Goal: Task Accomplishment & Management: Manage account settings

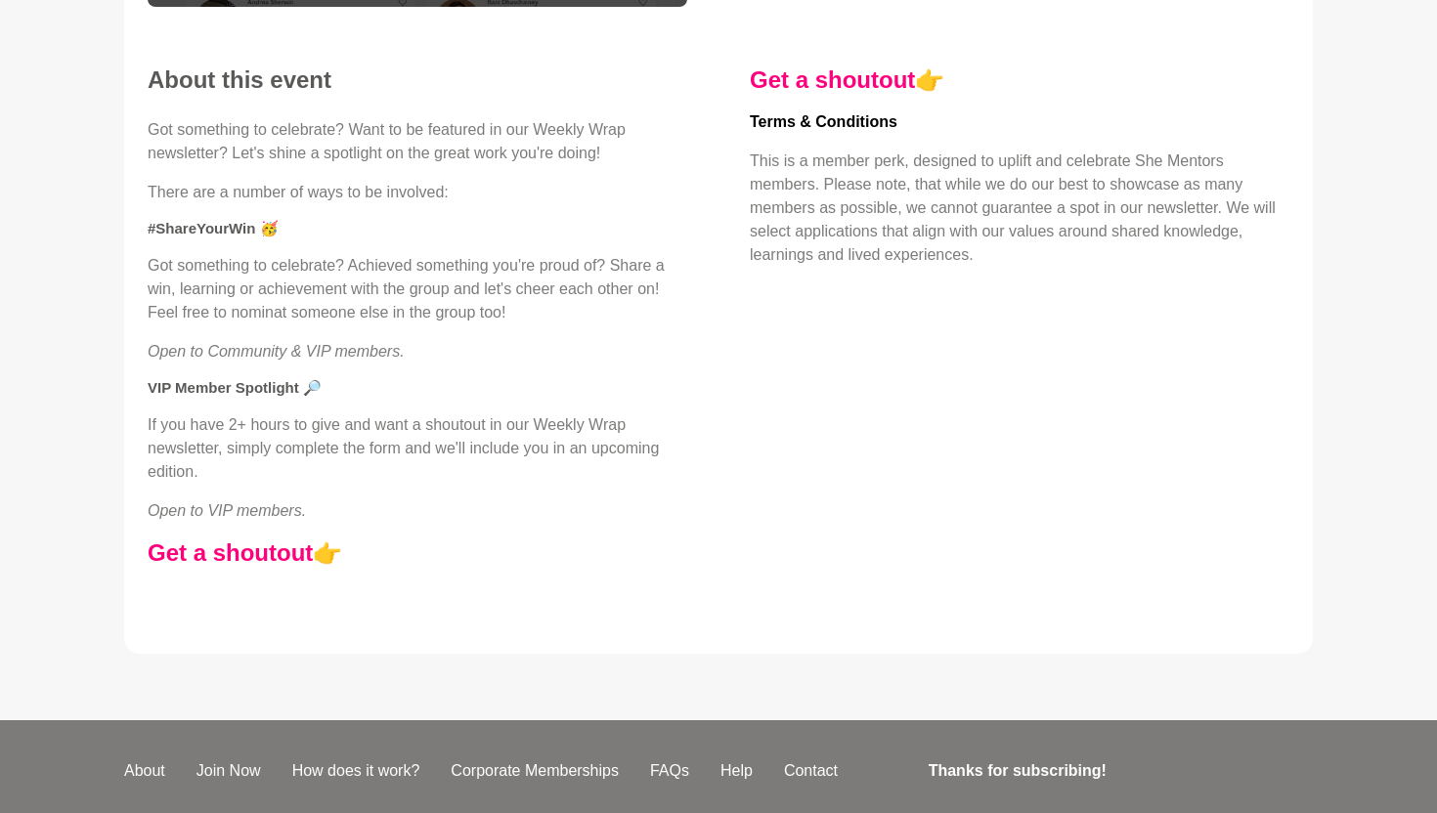
scroll to position [536, 0]
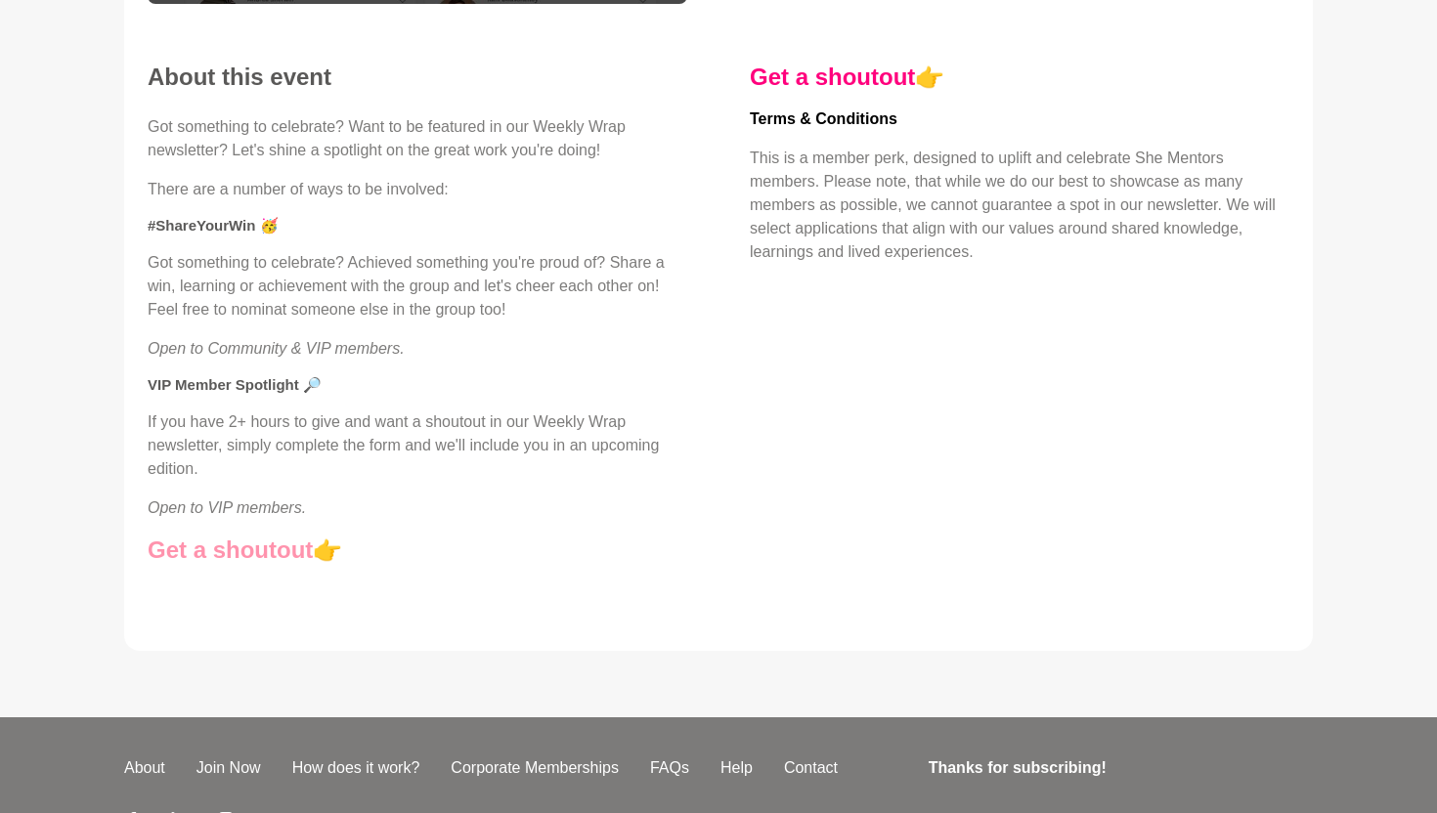
click at [262, 551] on link "Get a shoutout" at bounding box center [230, 550] width 165 height 26
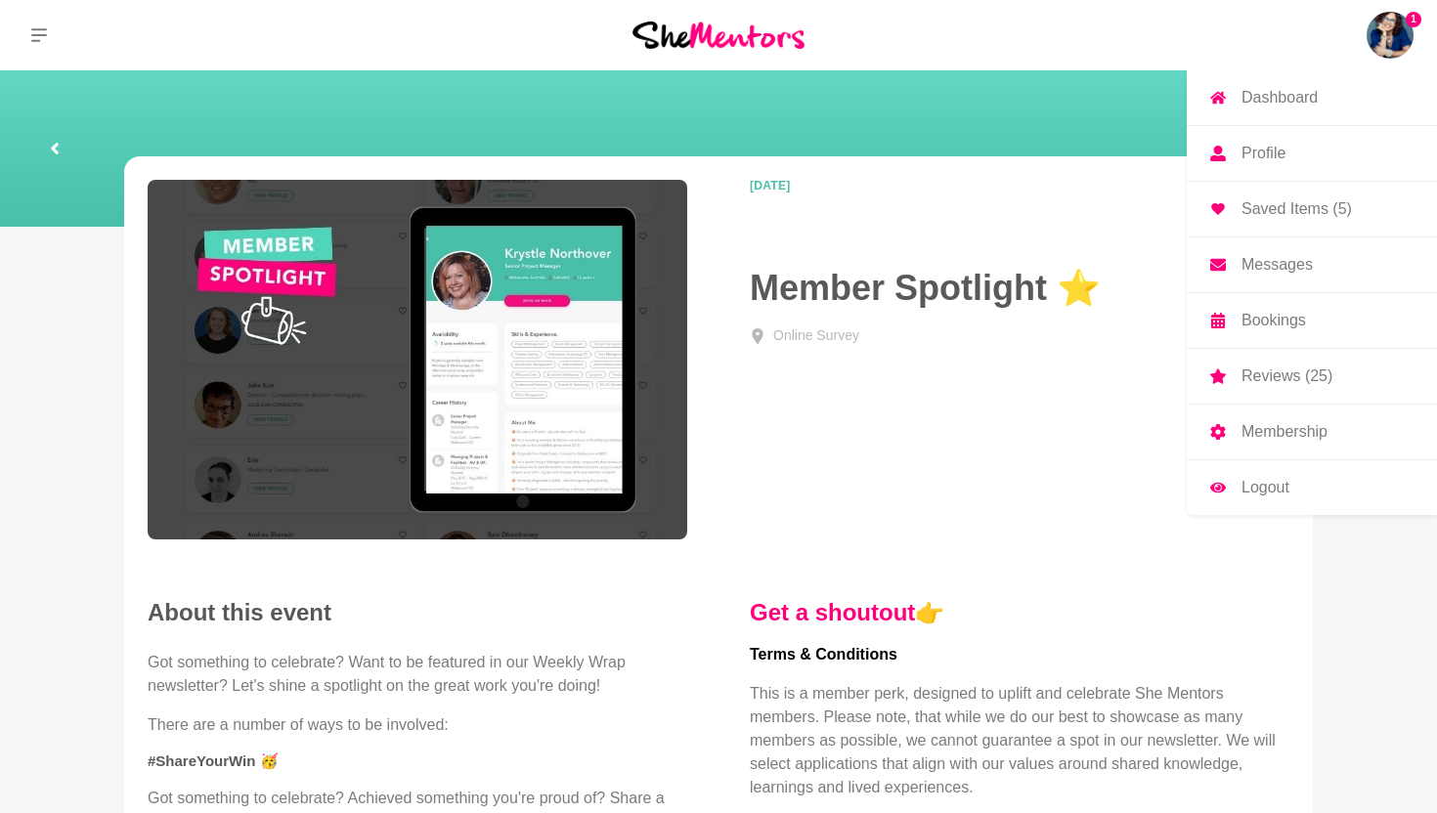
click at [1393, 19] on img at bounding box center [1389, 35] width 47 height 47
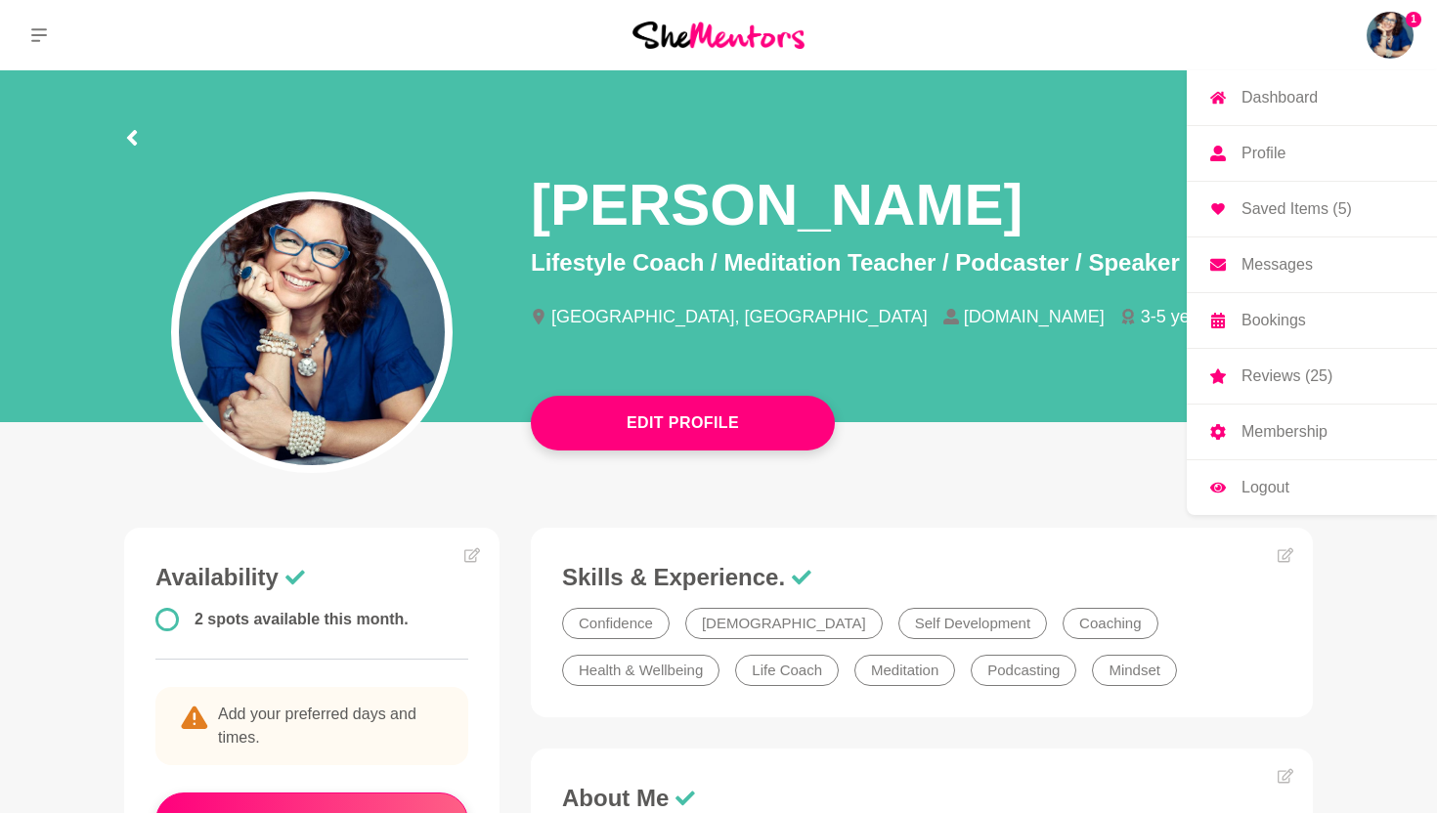
click at [1276, 270] on p "Messages" at bounding box center [1276, 265] width 71 height 16
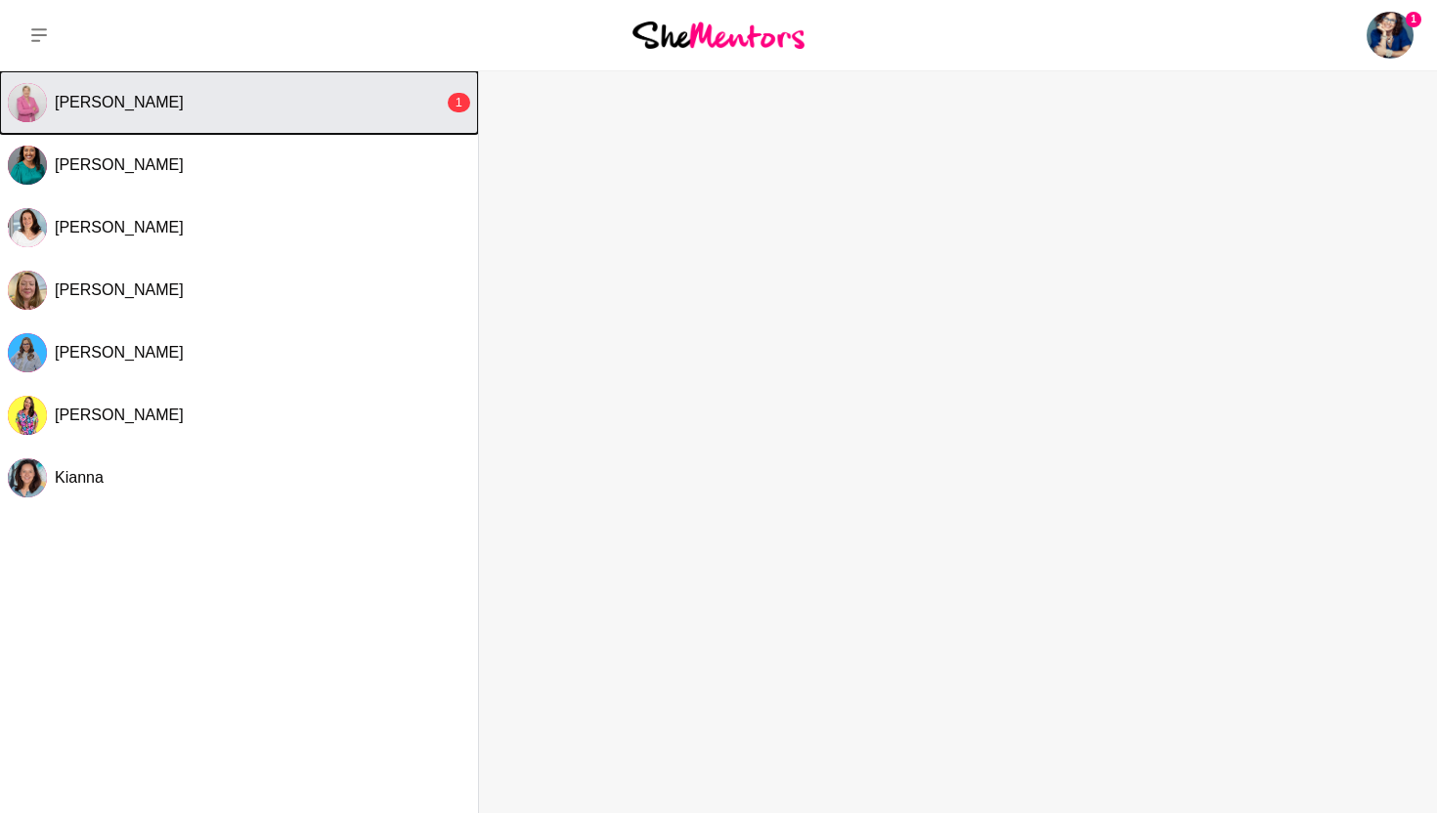
click at [239, 98] on div "[PERSON_NAME]" at bounding box center [249, 103] width 389 height 20
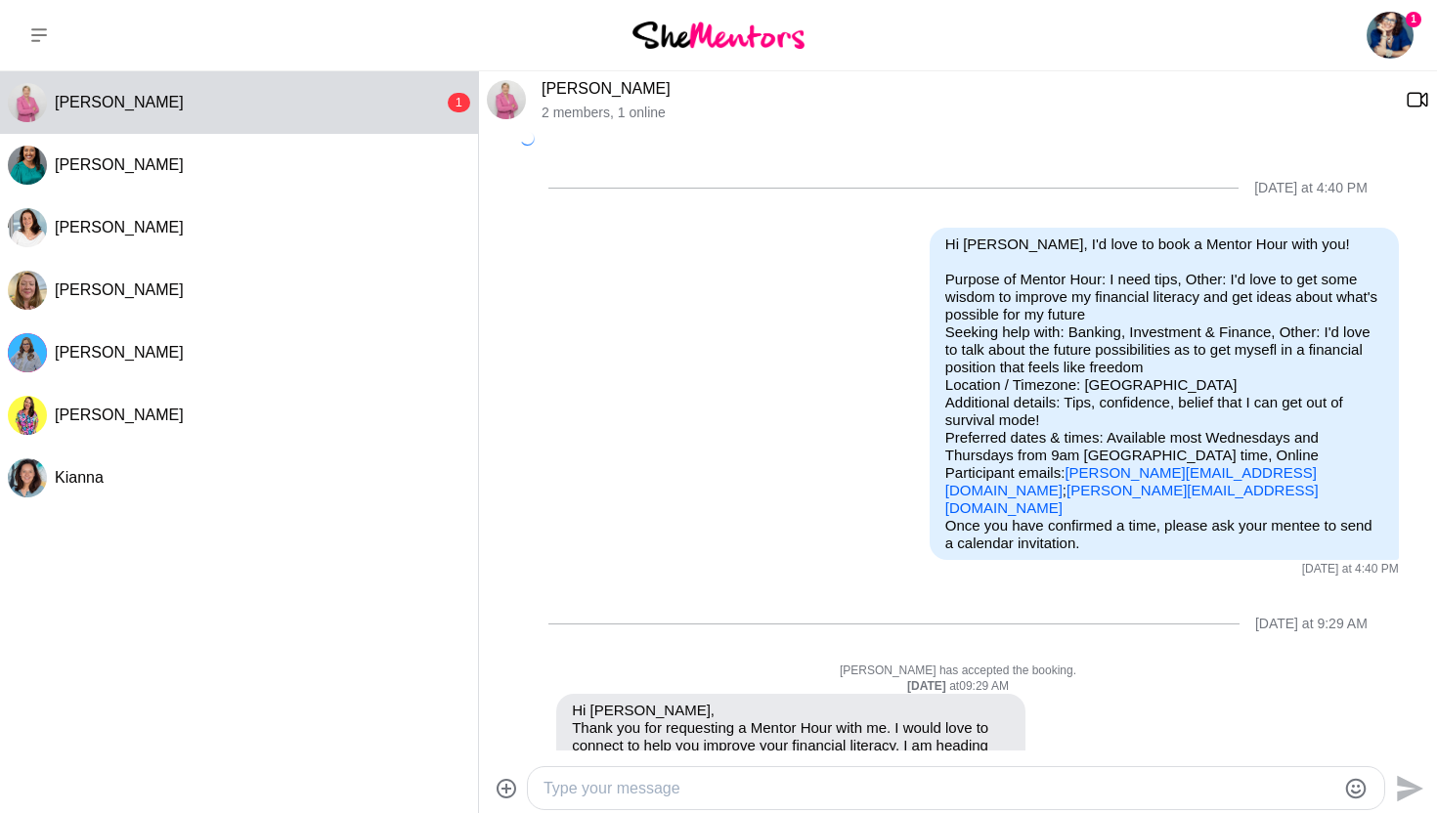
scroll to position [400, 0]
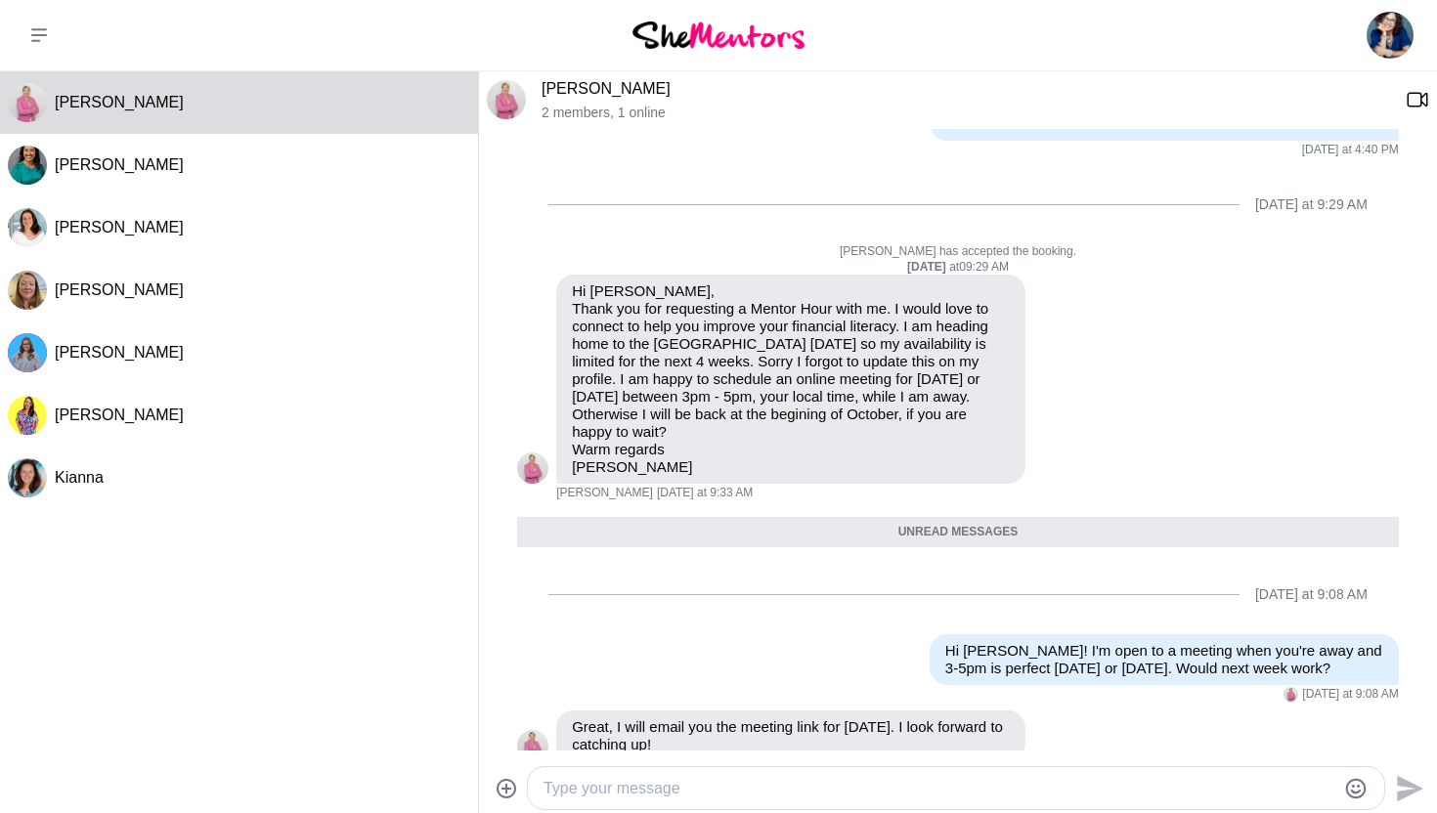
click at [643, 791] on textarea "Type your message" at bounding box center [939, 788] width 792 height 23
type textarea "Thanks so much [PERSON_NAME]!"
click at [1411, 783] on icon "Send" at bounding box center [1410, 788] width 26 height 26
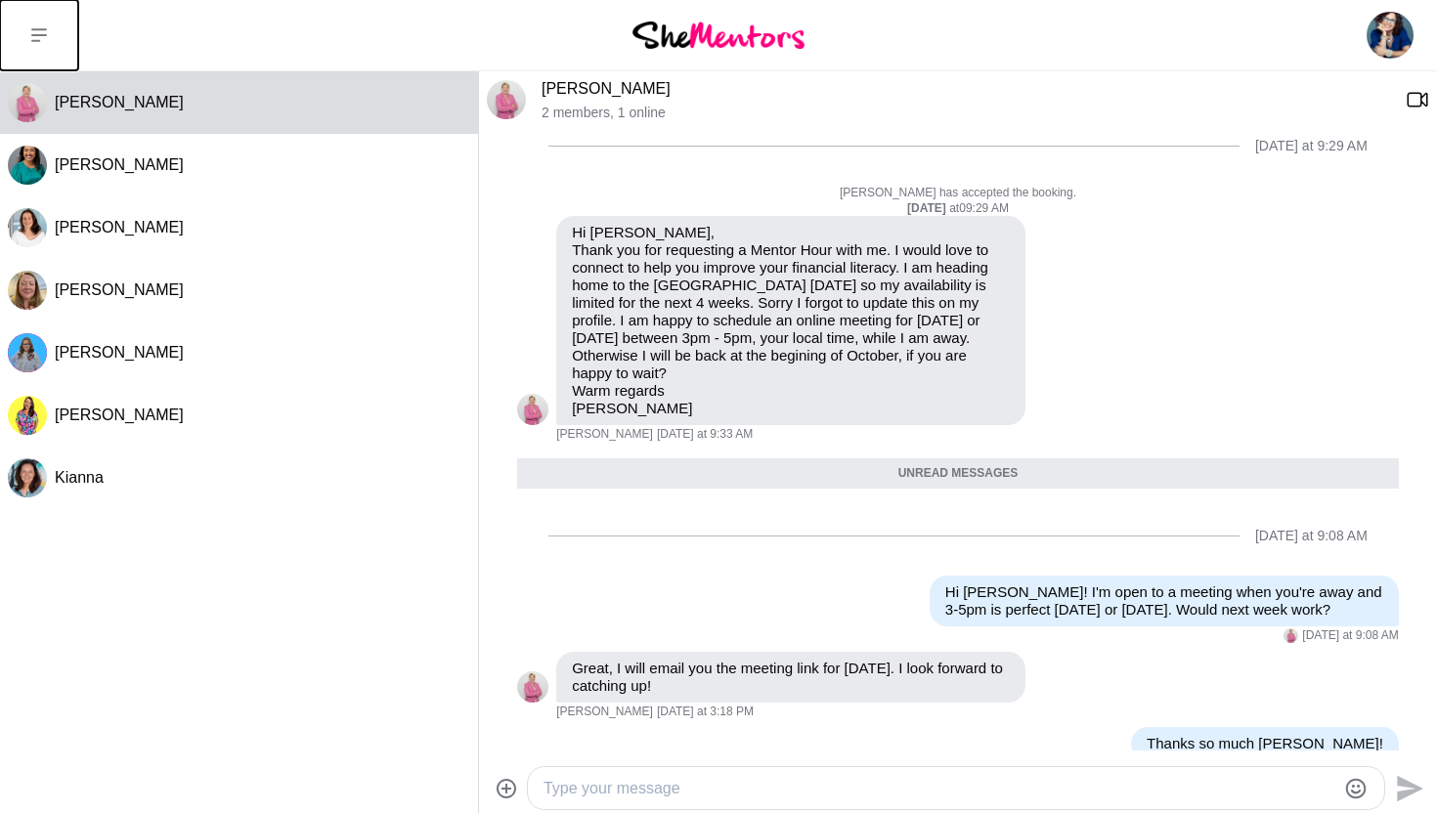
click at [33, 30] on icon at bounding box center [39, 35] width 16 height 16
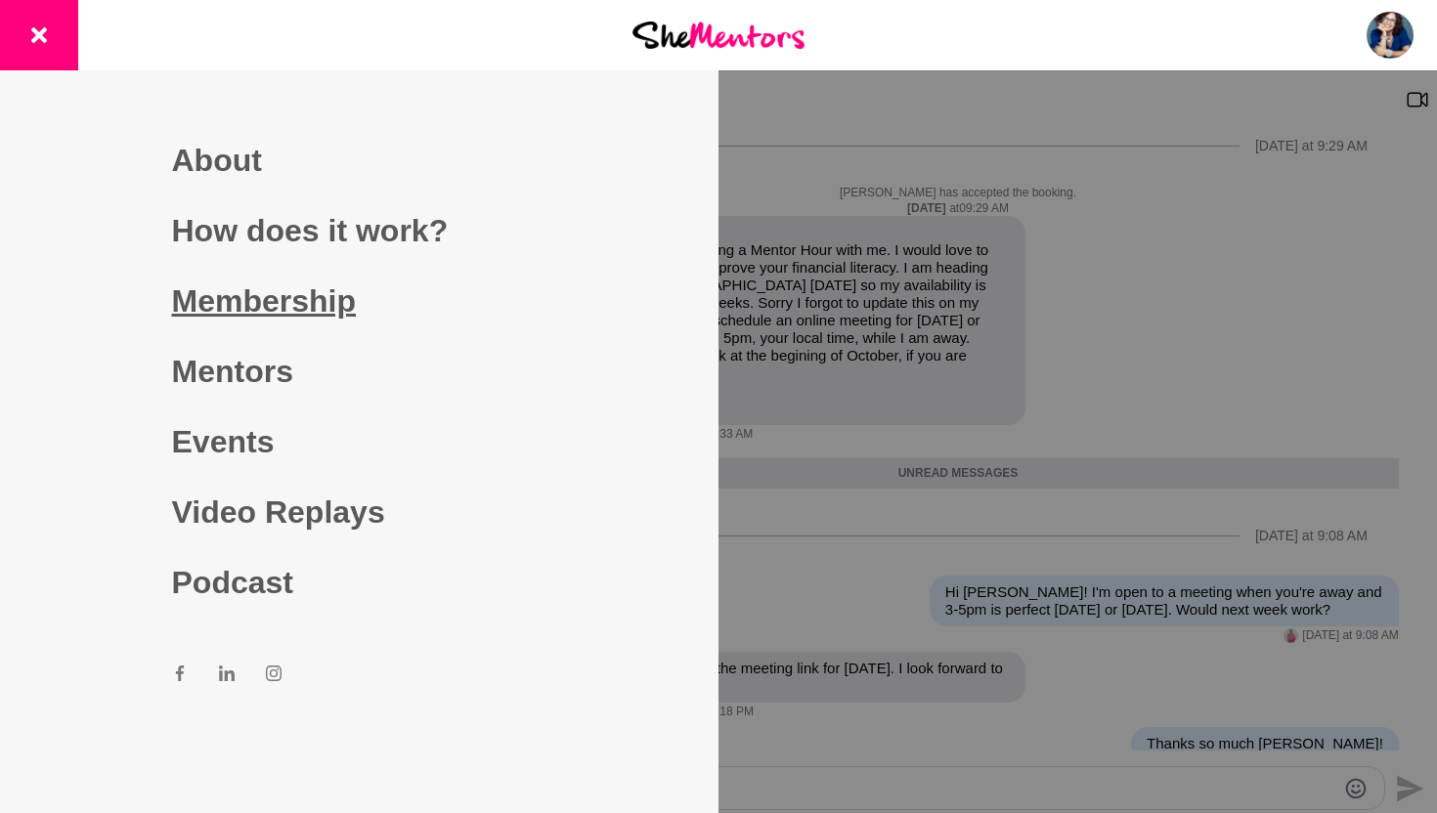
click at [268, 303] on link "Membership" at bounding box center [359, 301] width 375 height 70
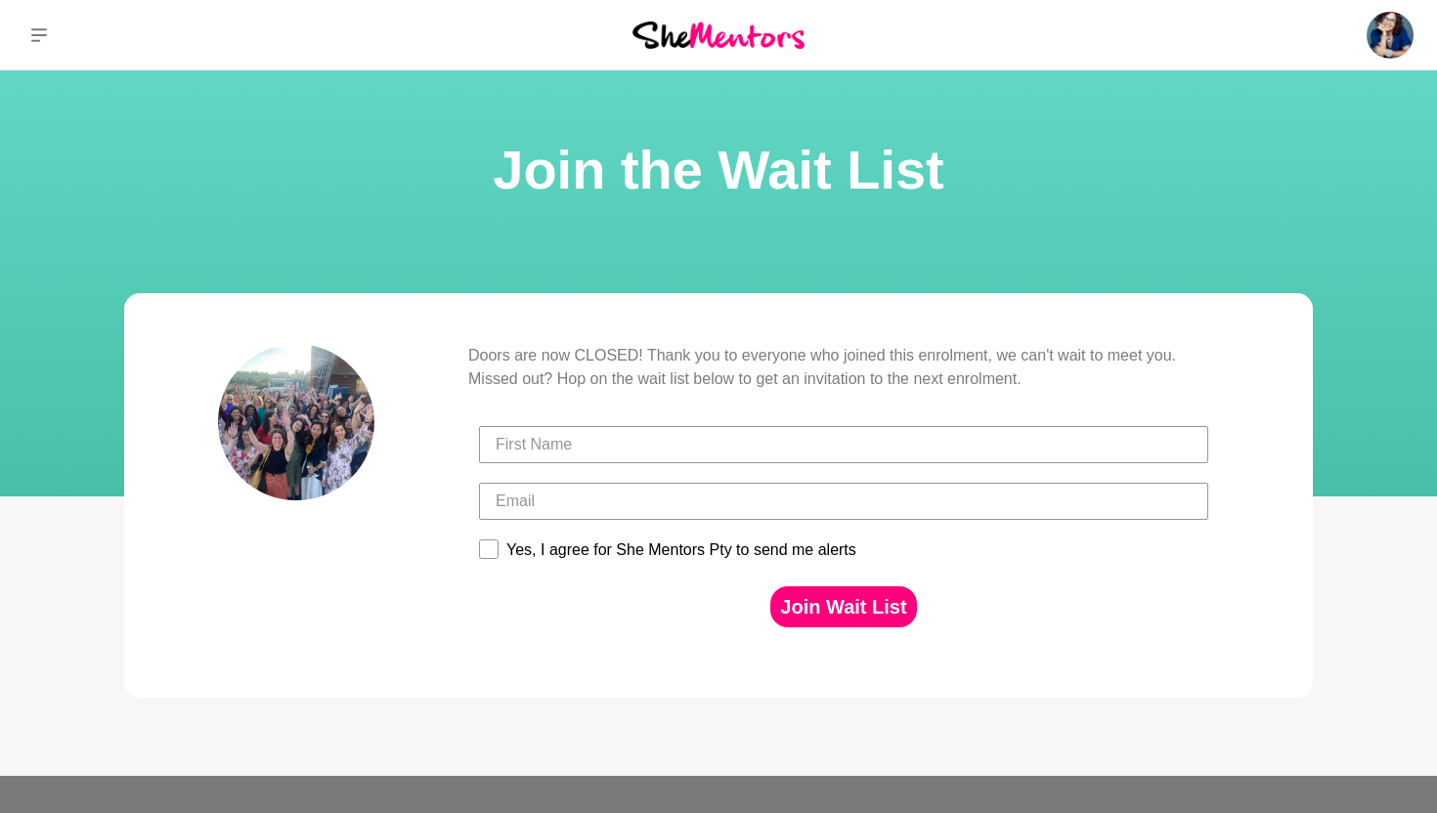
click at [1389, 26] on img at bounding box center [1389, 35] width 47 height 47
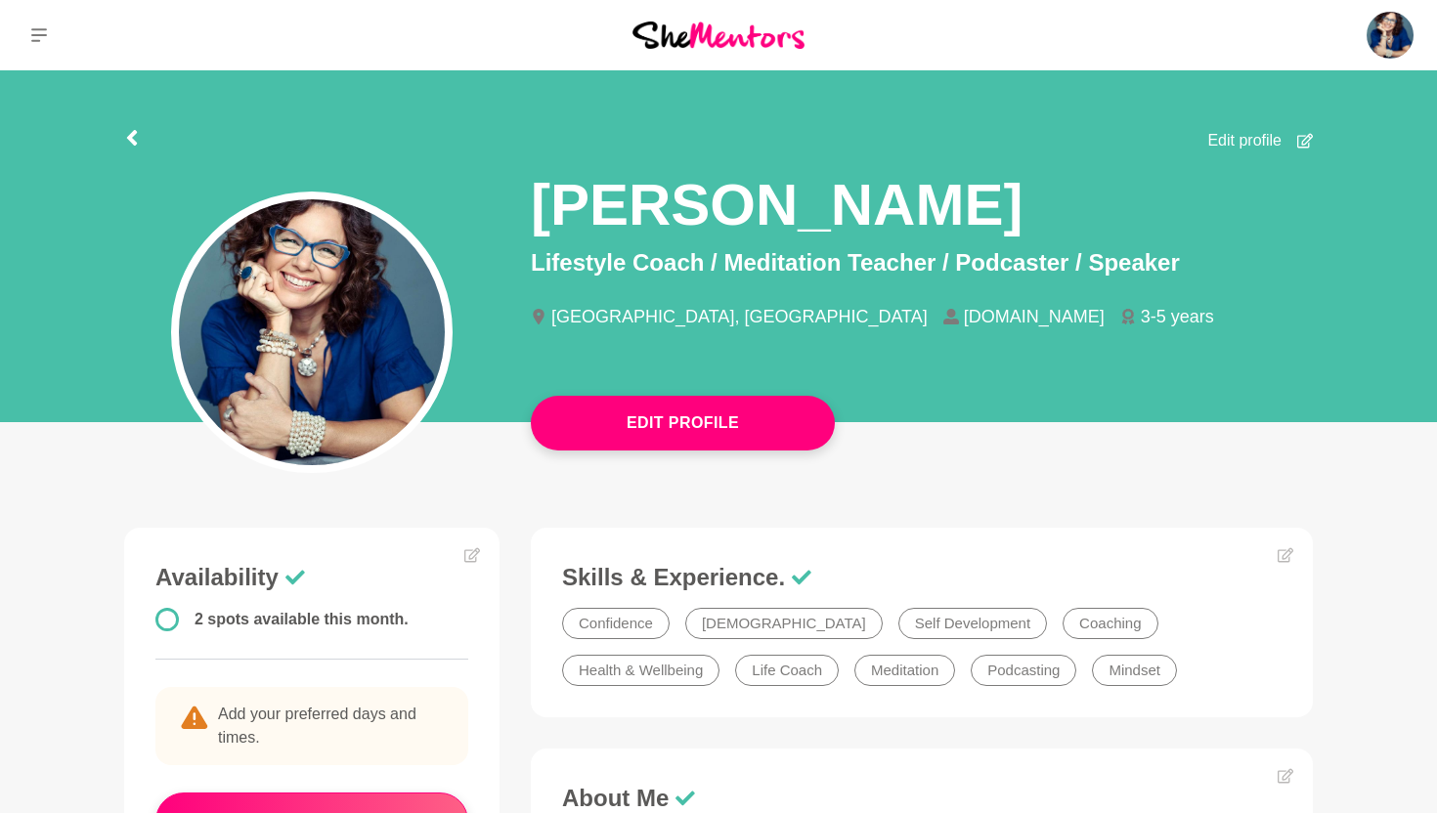
click at [357, 338] on img at bounding box center [312, 332] width 266 height 266
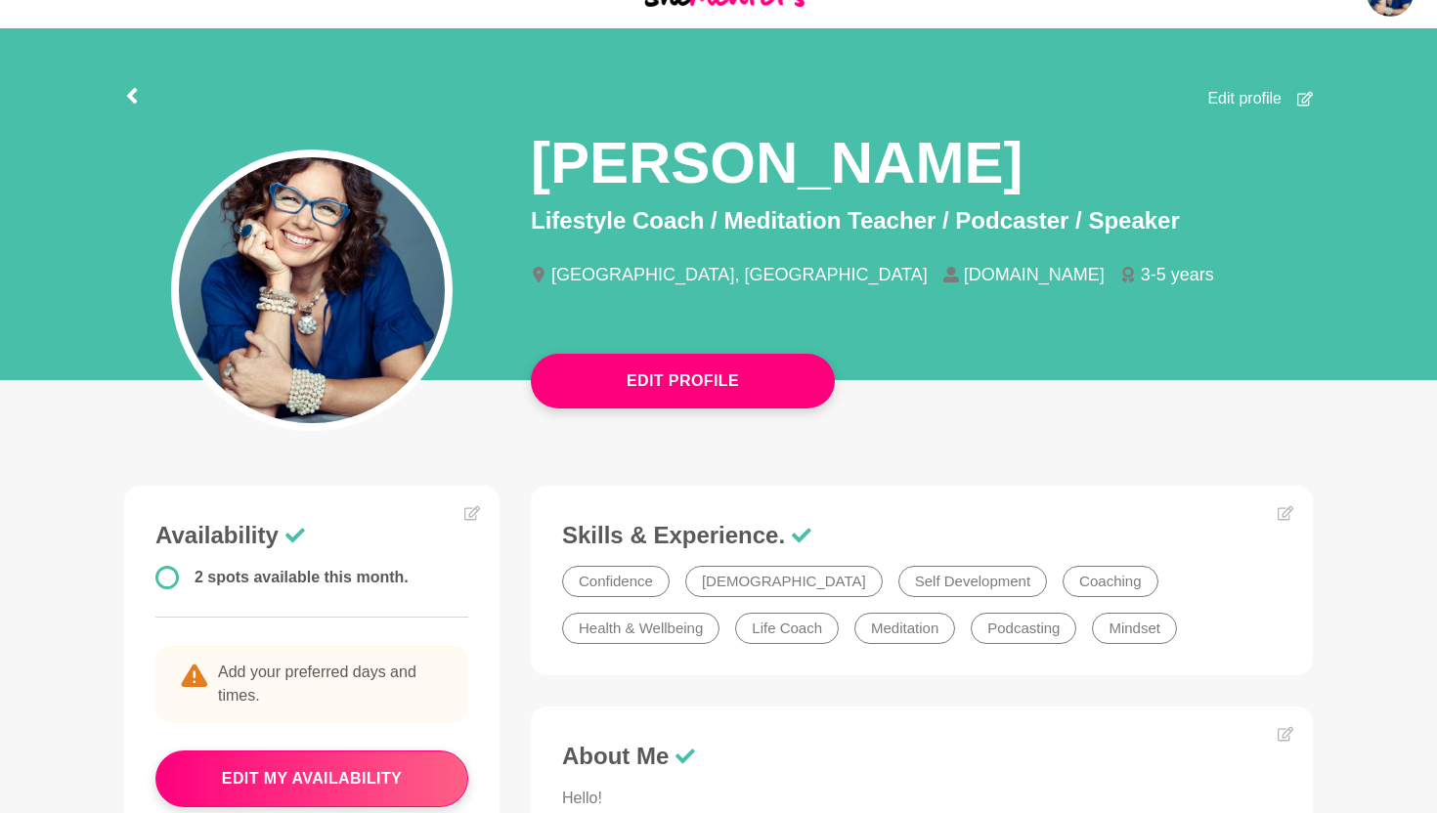
scroll to position [36, 0]
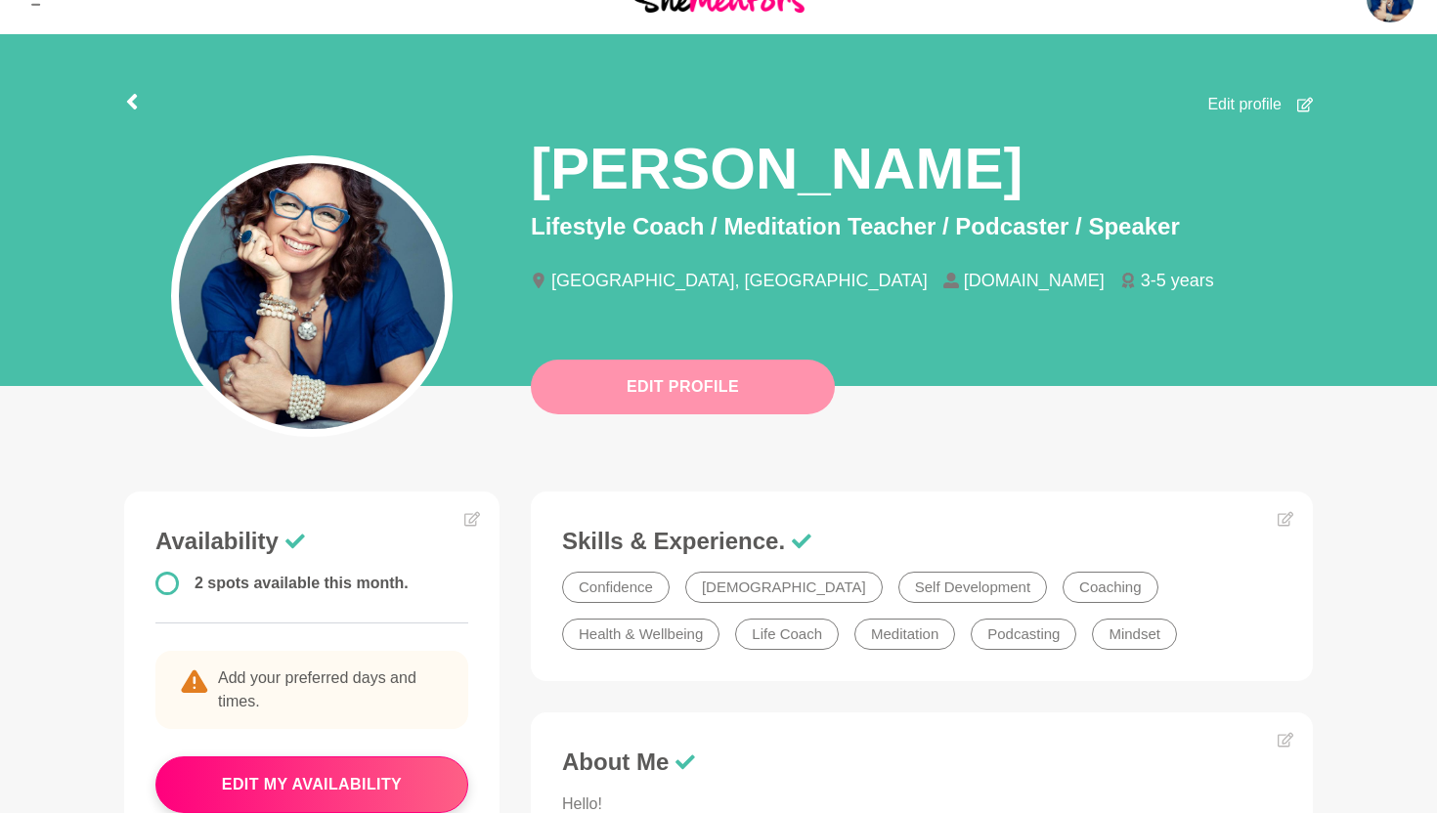
click at [699, 373] on button "Edit Profile" at bounding box center [683, 387] width 304 height 55
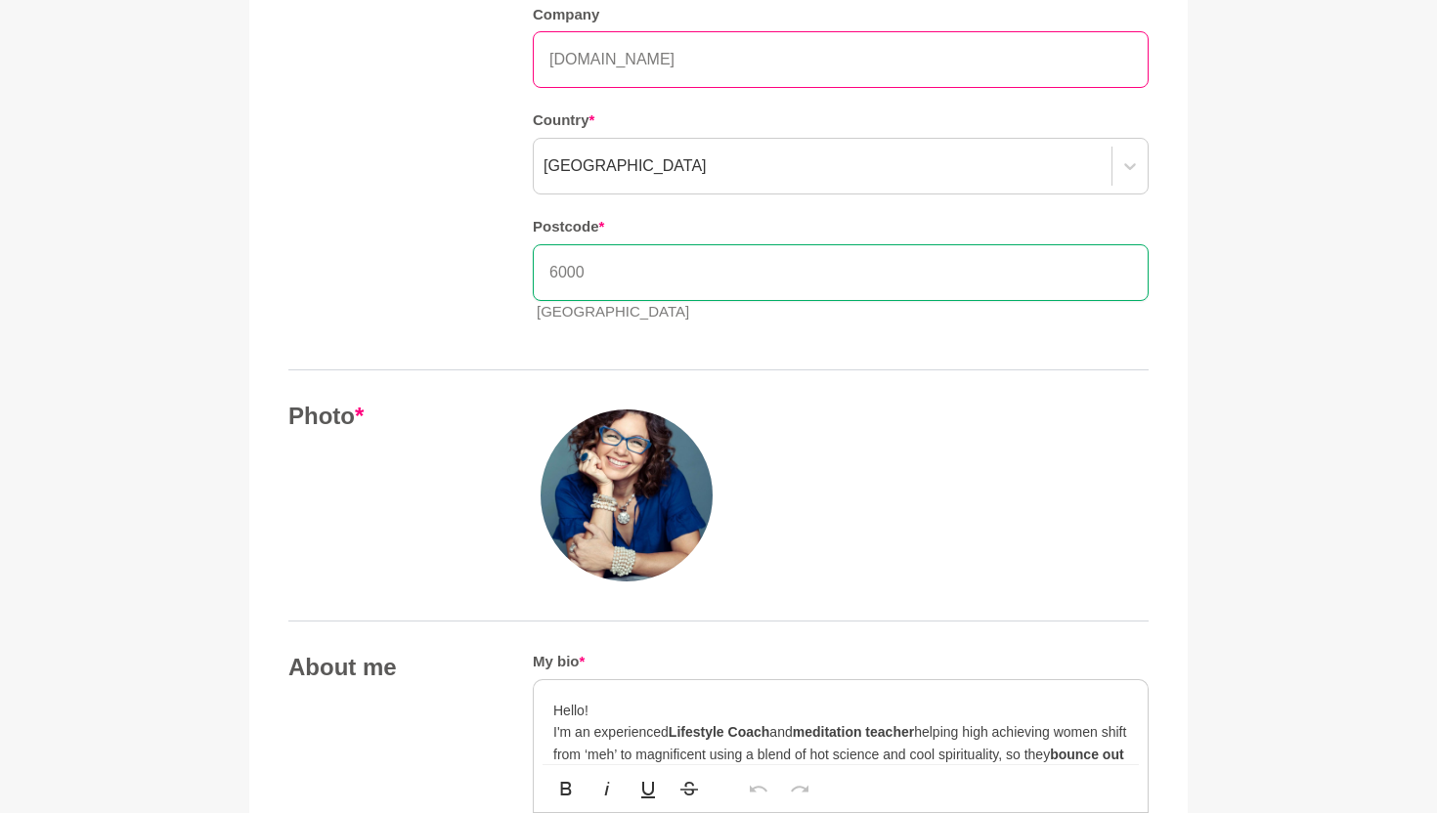
scroll to position [457, 0]
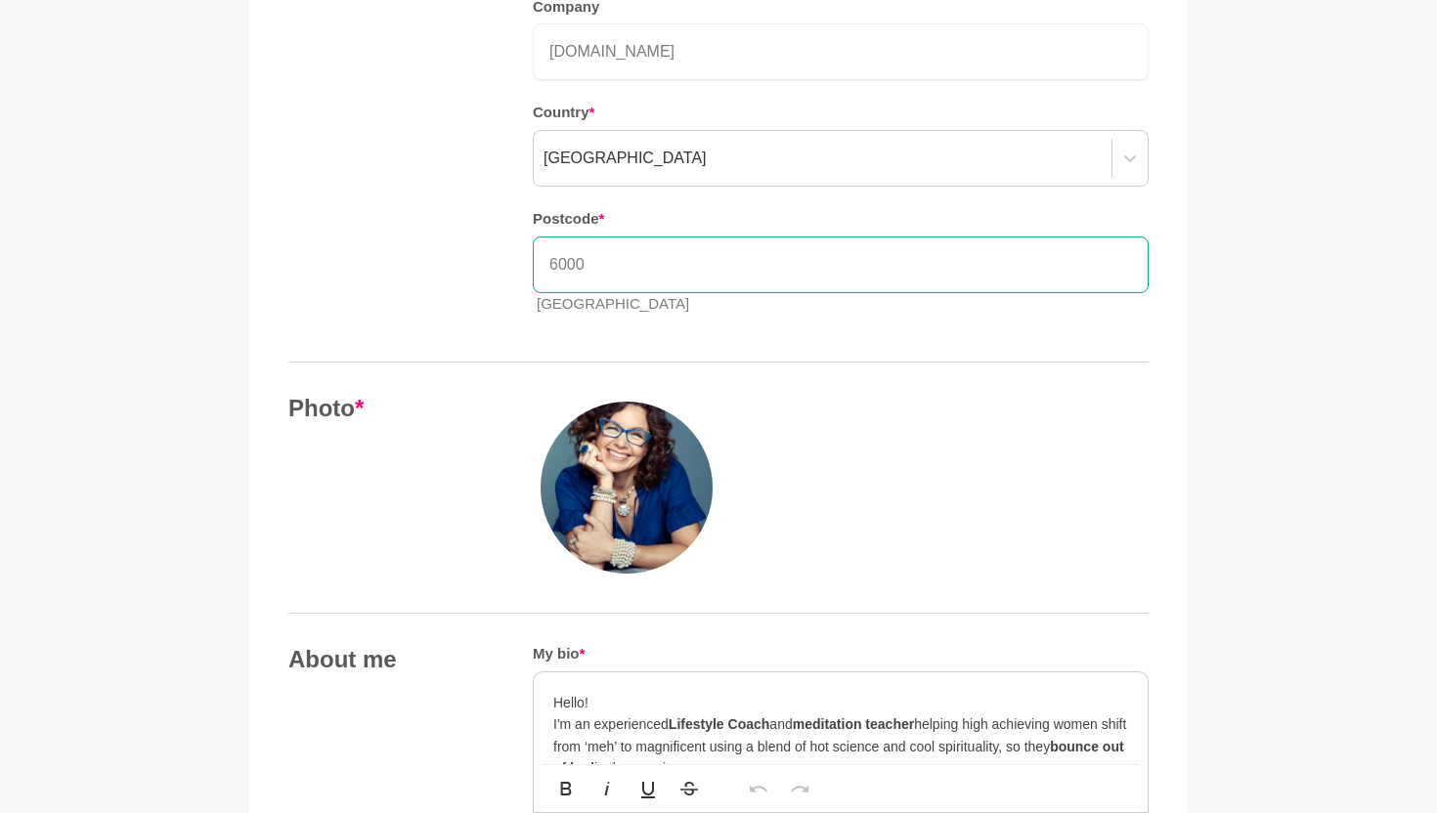
click at [584, 263] on input "6000" at bounding box center [841, 265] width 616 height 57
type input "6160"
click at [609, 464] on img at bounding box center [626, 488] width 172 height 172
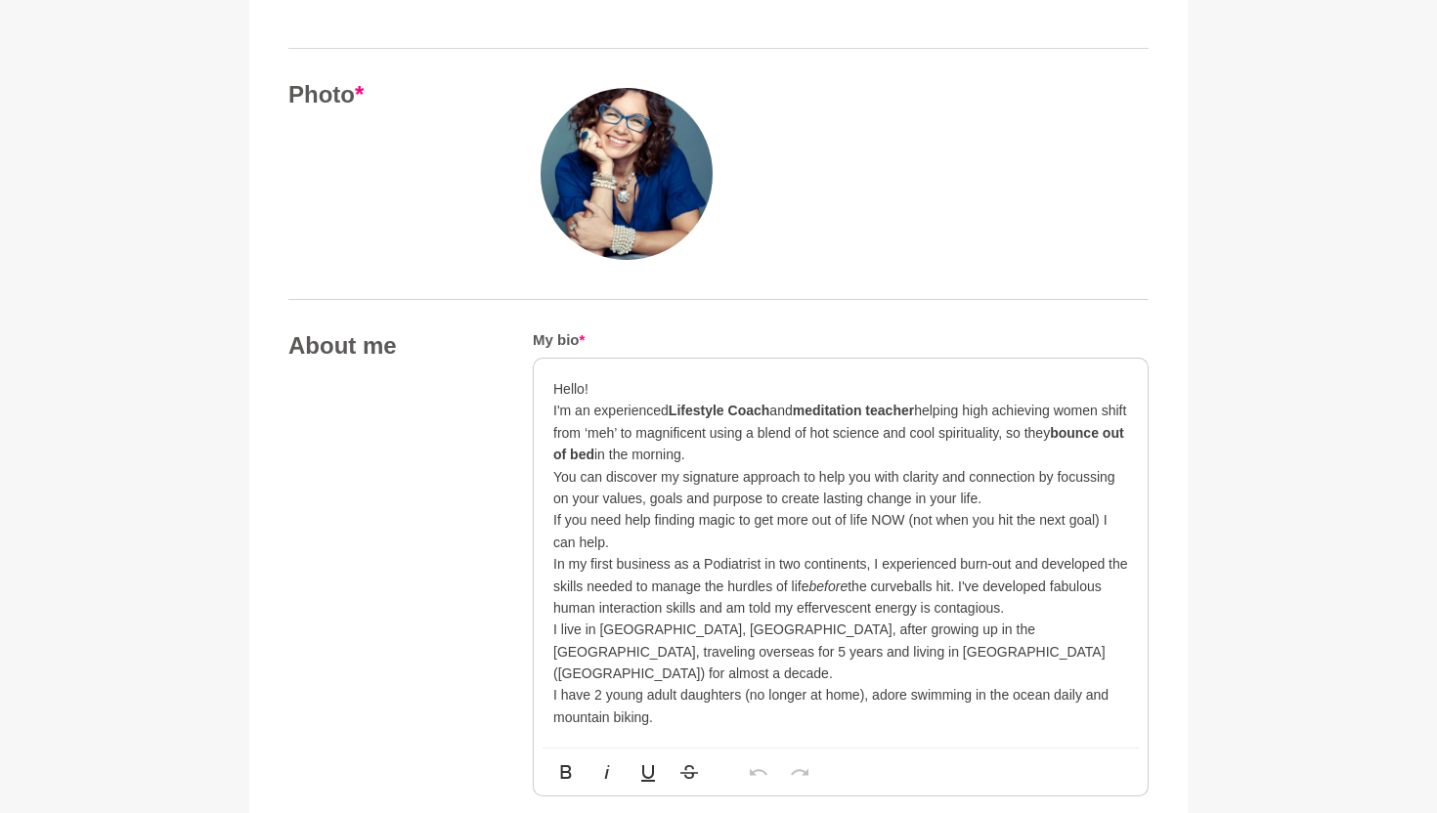
scroll to position [787, 0]
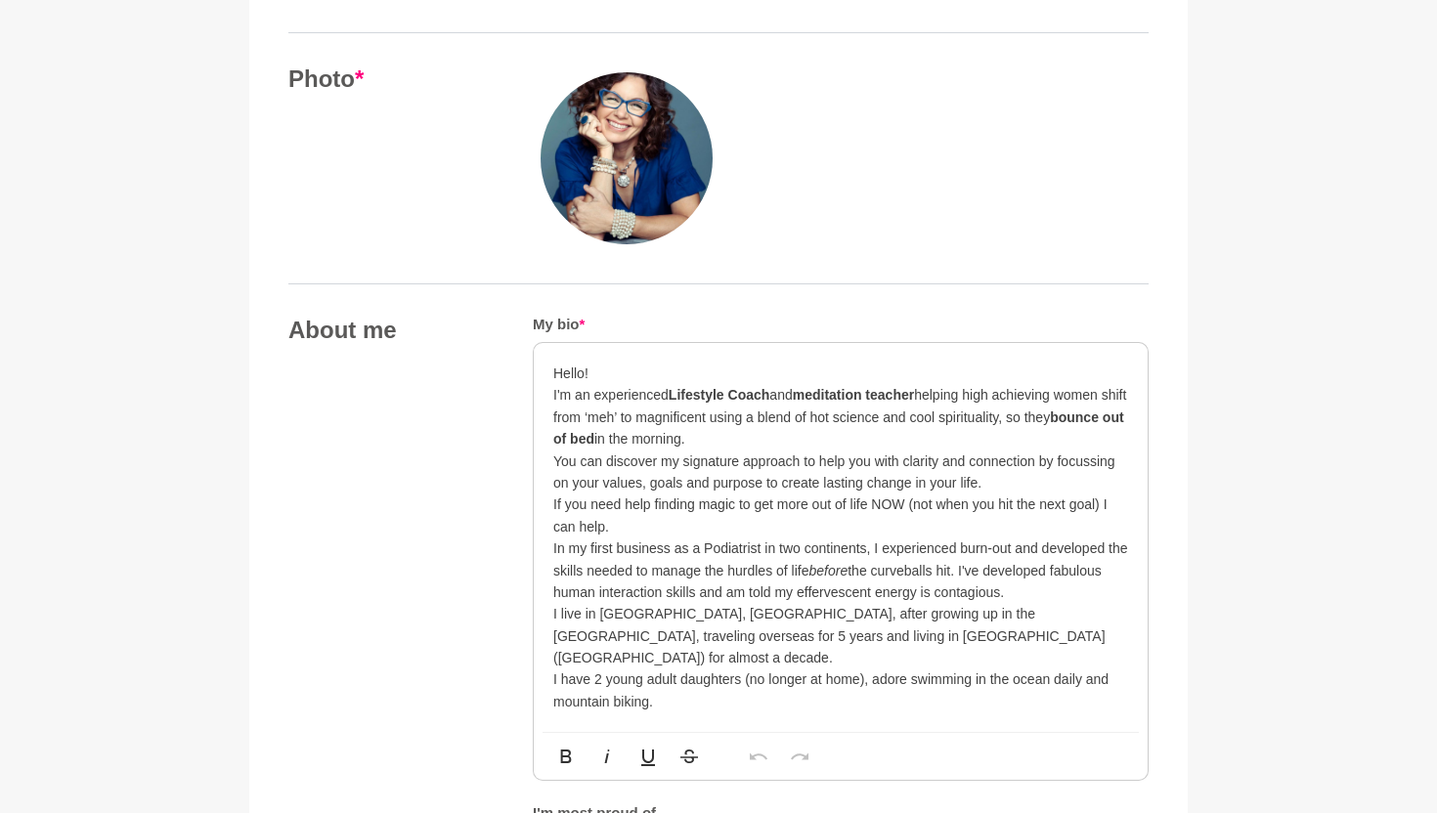
click at [620, 159] on img at bounding box center [626, 158] width 172 height 172
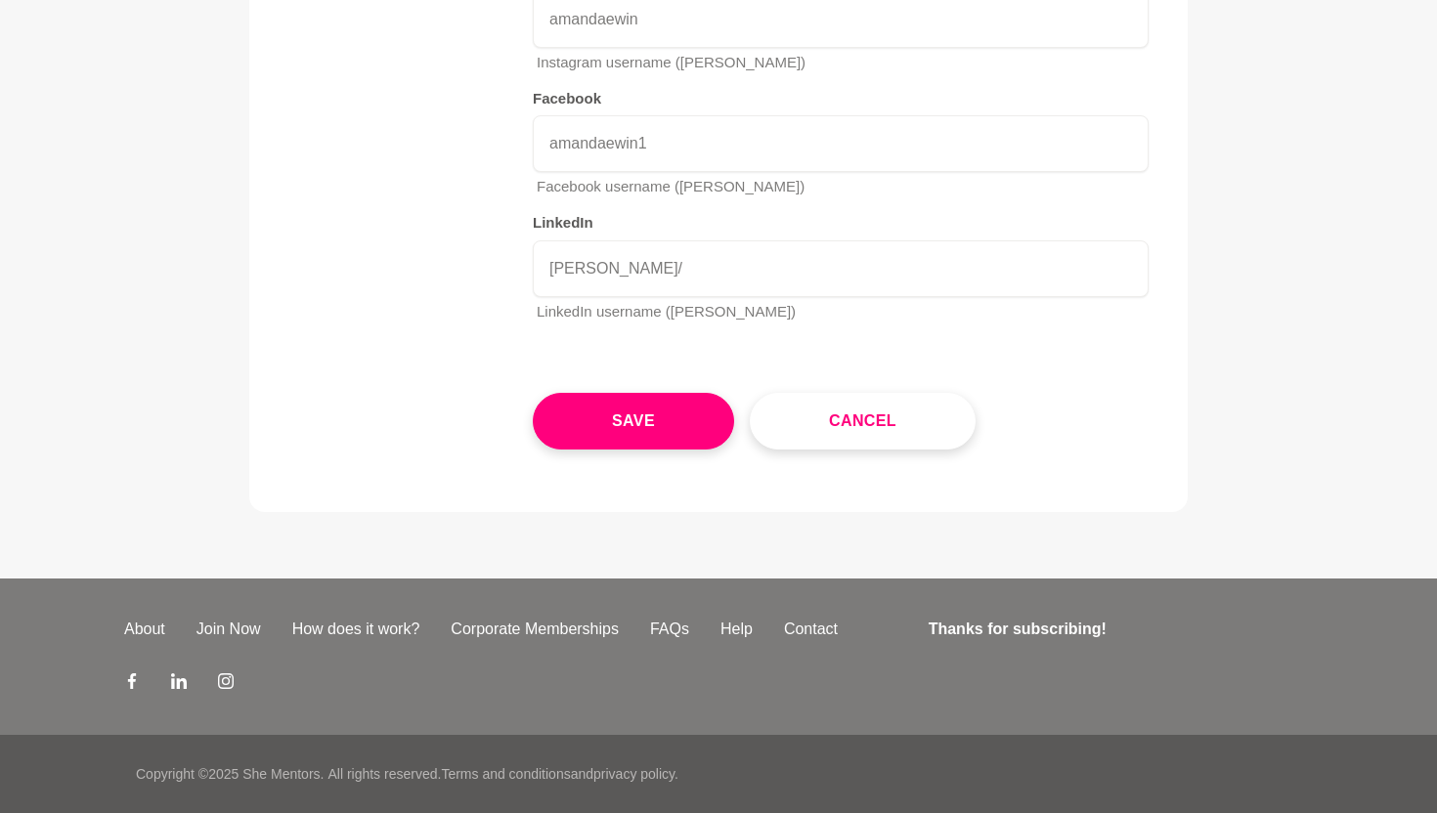
scroll to position [3269, 0]
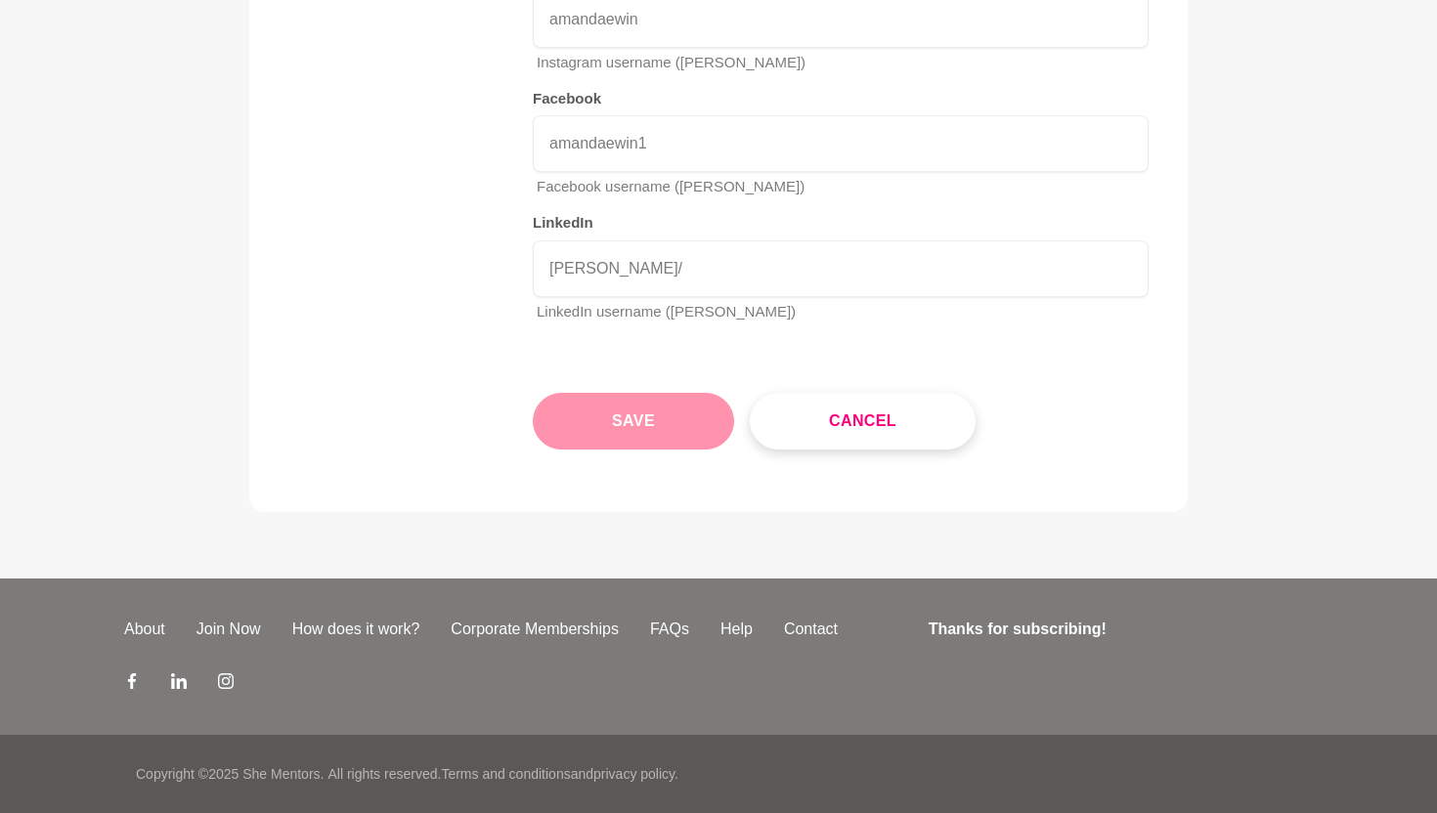
click at [673, 424] on button "Save" at bounding box center [633, 421] width 201 height 57
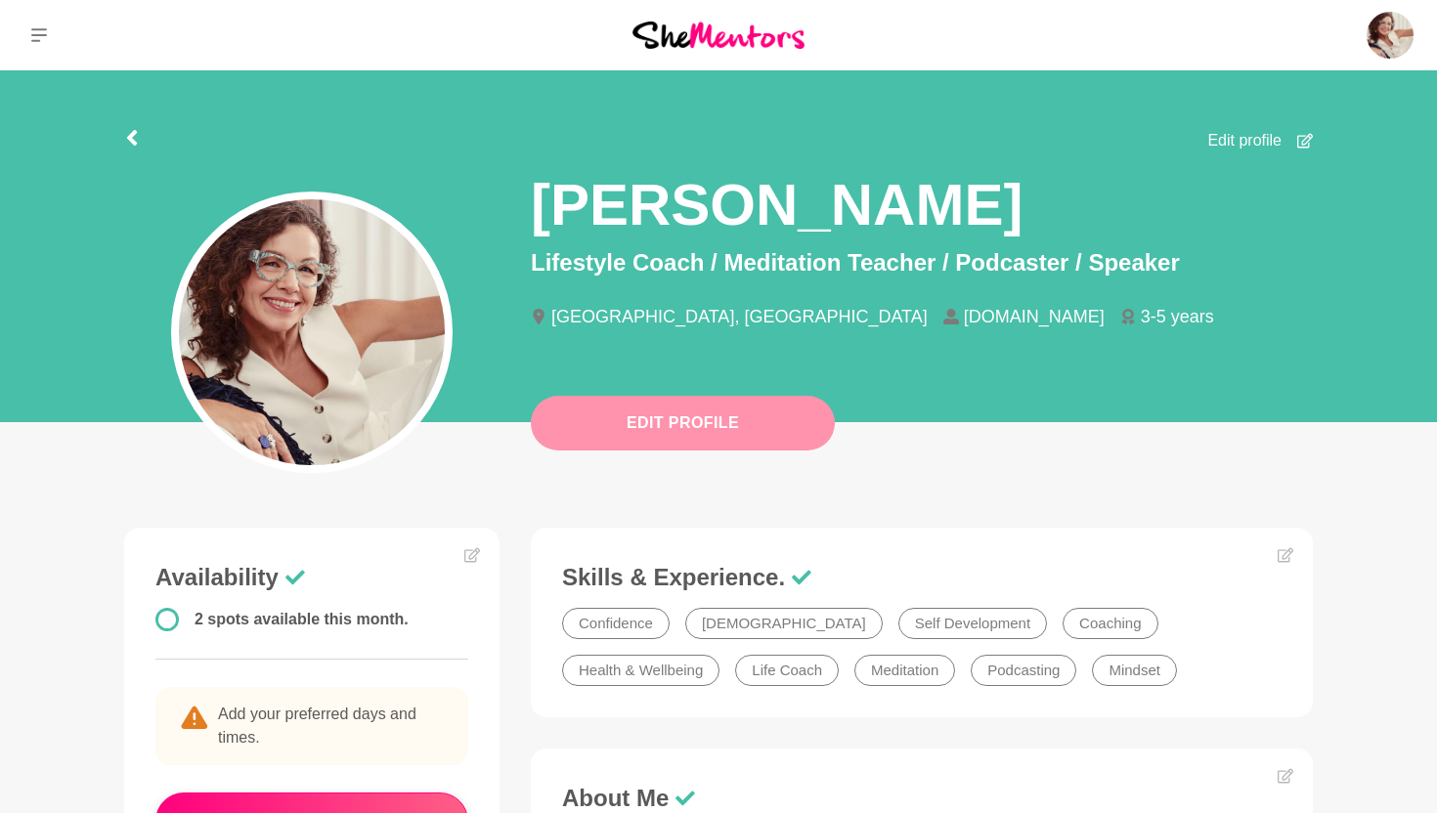
click at [630, 414] on button "Edit Profile" at bounding box center [683, 423] width 304 height 55
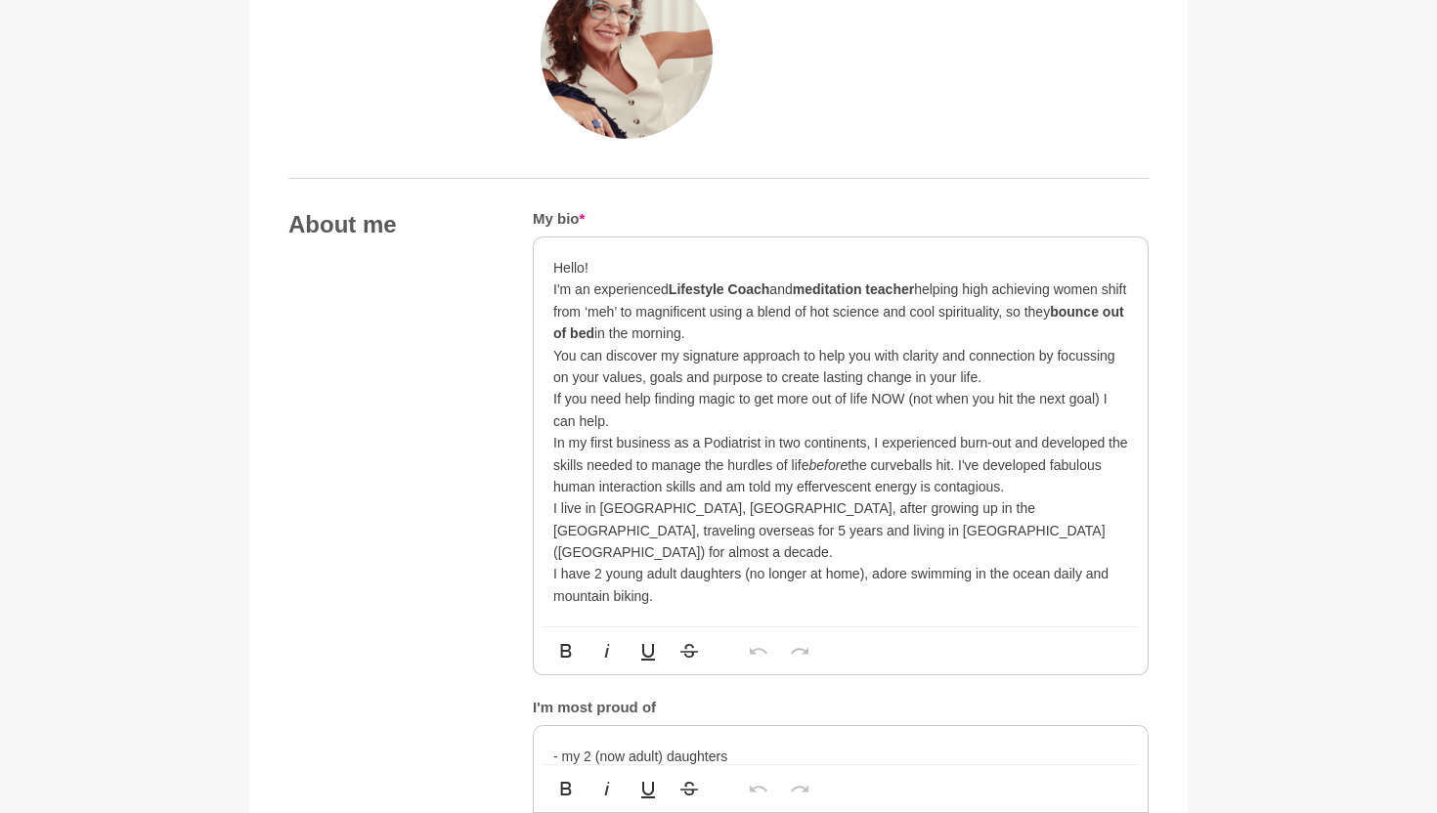
scroll to position [761, 0]
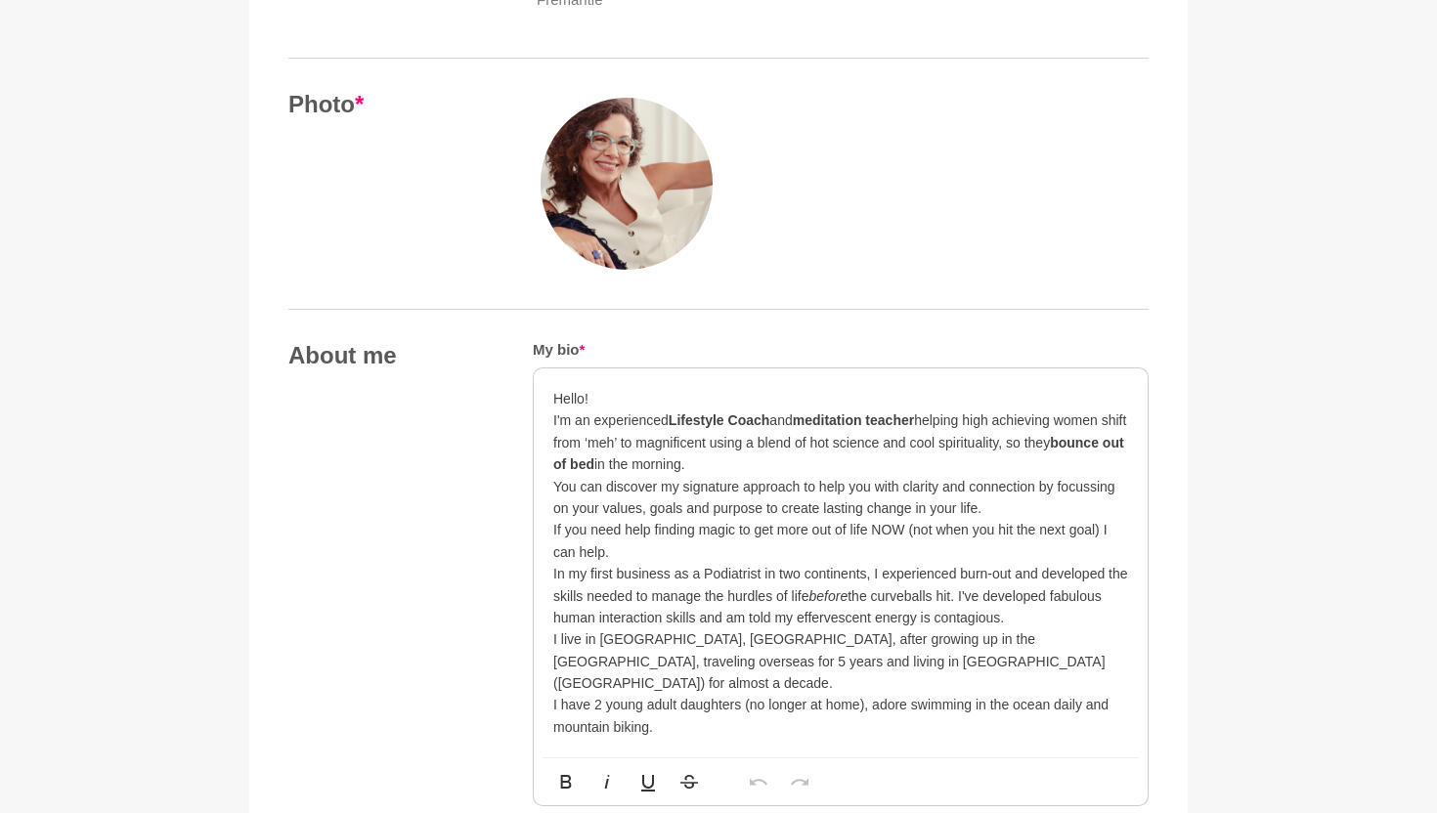
click at [651, 209] on img at bounding box center [626, 184] width 172 height 172
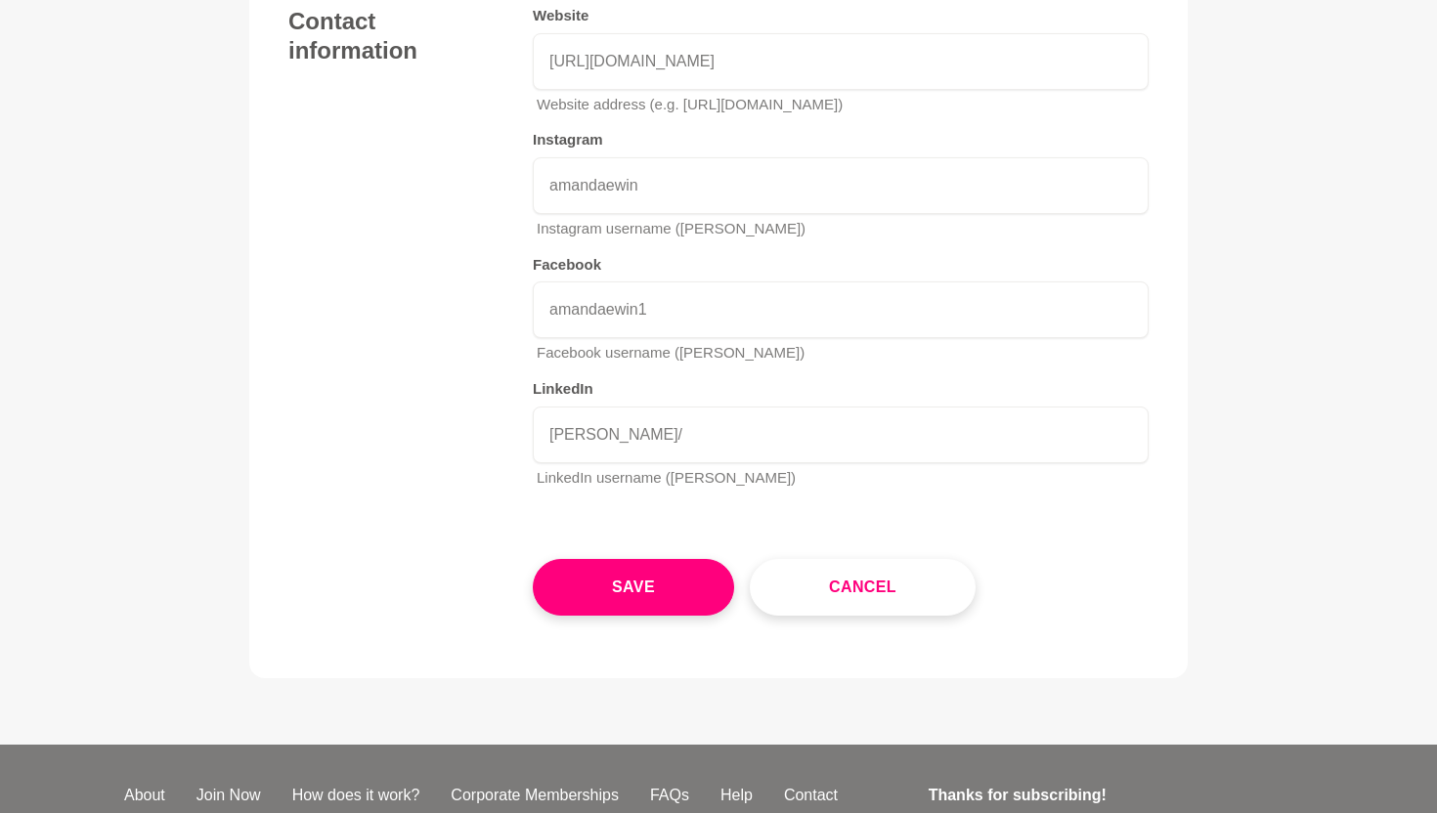
scroll to position [2750, 0]
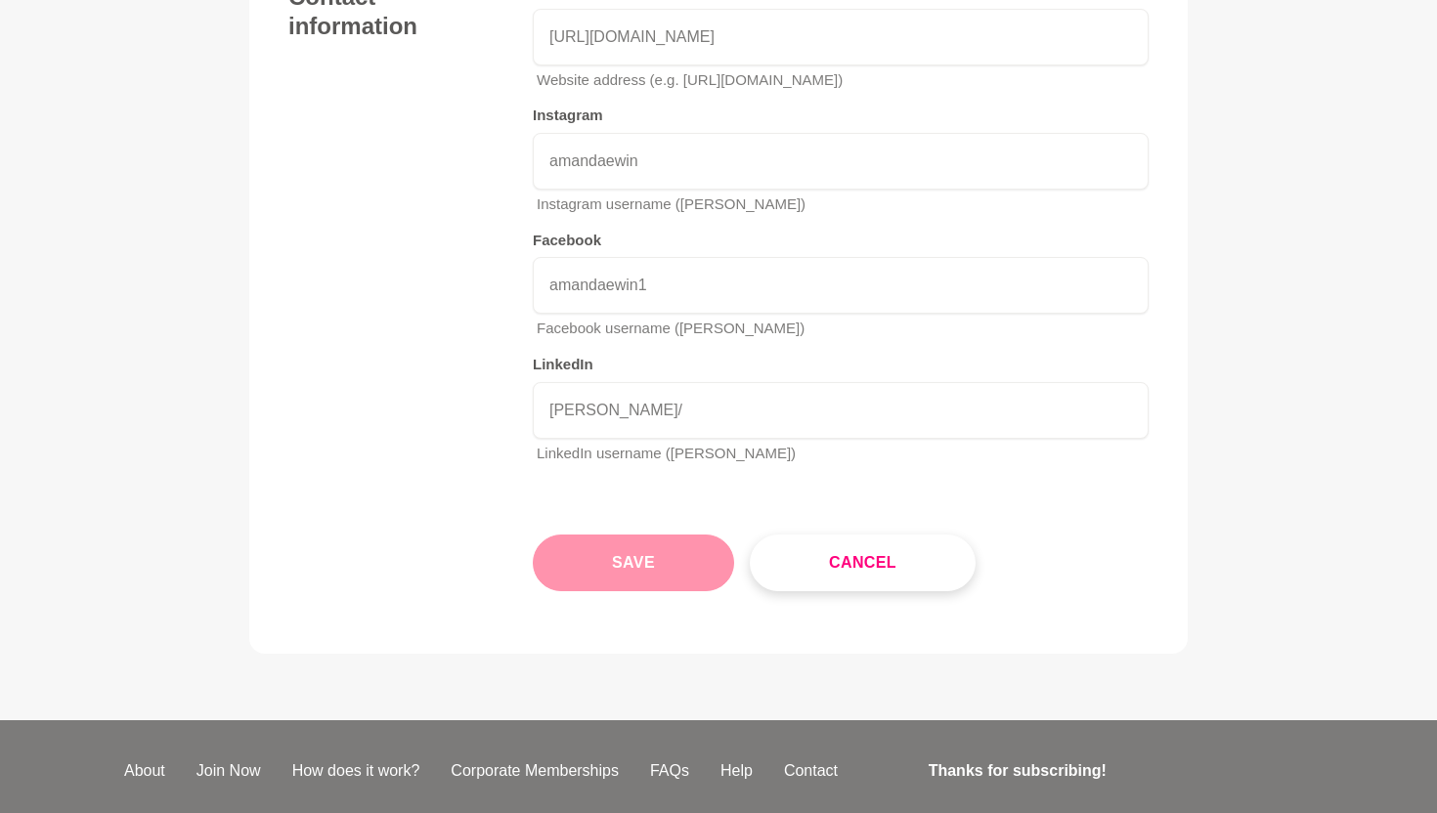
click at [629, 591] on button "Save" at bounding box center [633, 563] width 201 height 57
